Goal: Go to known website: Access a specific website the user already knows

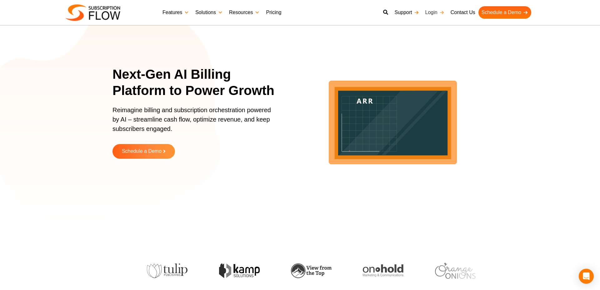
click at [430, 9] on link "Login" at bounding box center [434, 12] width 25 height 13
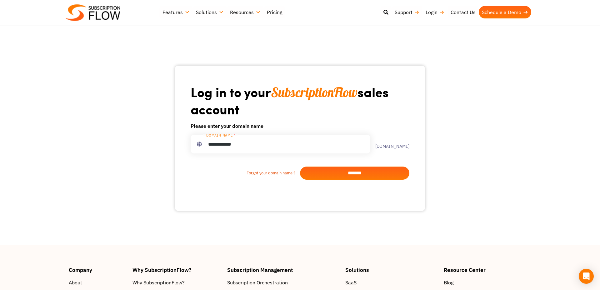
type input "**********"
click at [357, 176] on input "*******" at bounding box center [354, 173] width 109 height 13
